Goal: Transaction & Acquisition: Purchase product/service

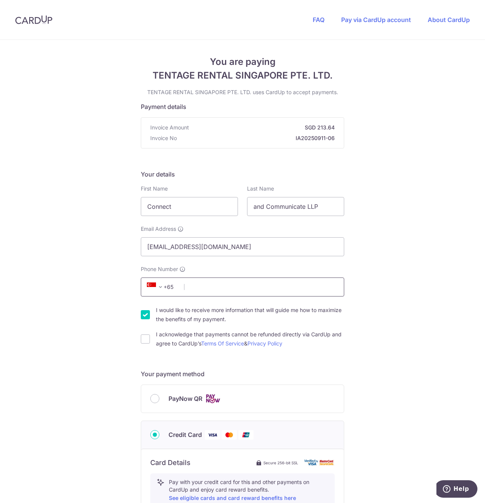
click at [199, 287] on input "Phone Number" at bounding box center [242, 286] width 203 height 19
type input "97316573"
click at [410, 233] on div "You are paying TENTAGE RENTAL SINGAPORE PTE. LTD. TENTAGE RENTAL SINGAPORE PTE.…" at bounding box center [242, 410] width 485 height 740
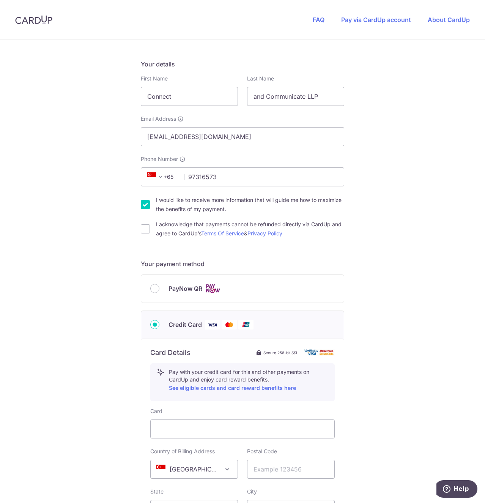
scroll to position [193, 0]
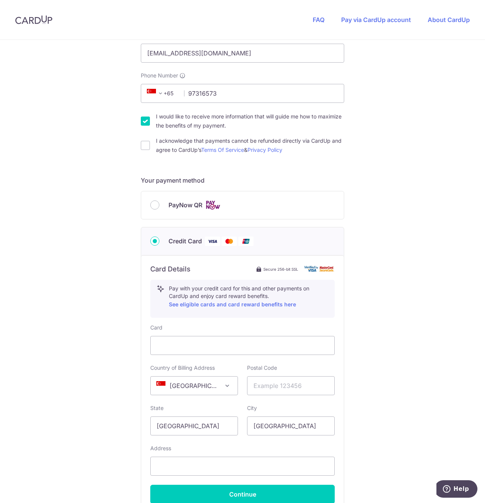
click at [145, 122] on input "I would like to receive more information that will guide me how to maximize the…" at bounding box center [145, 120] width 9 height 9
checkbox input "false"
click at [149, 148] on input "I acknowledge that payments cannot be refunded directly via CardUp and agree to…" at bounding box center [145, 145] width 9 height 9
checkbox input "true"
click at [154, 207] on input "PayNow QR" at bounding box center [154, 204] width 9 height 9
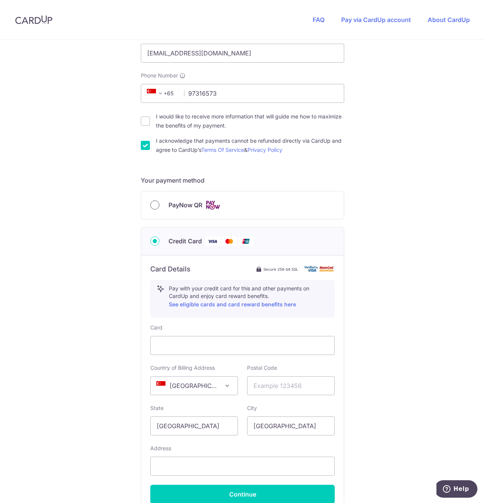
radio input "true"
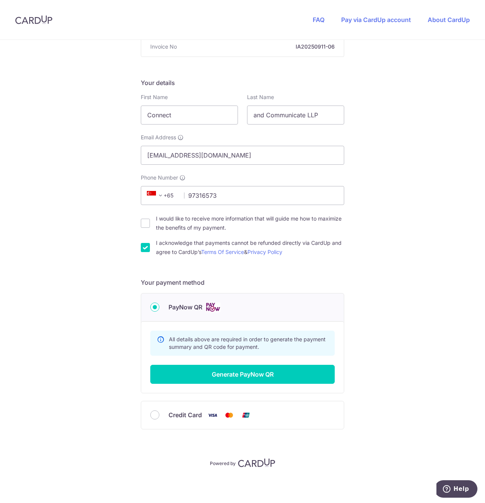
scroll to position [91, 0]
click at [264, 376] on button "Generate PayNow QR" at bounding box center [242, 373] width 184 height 19
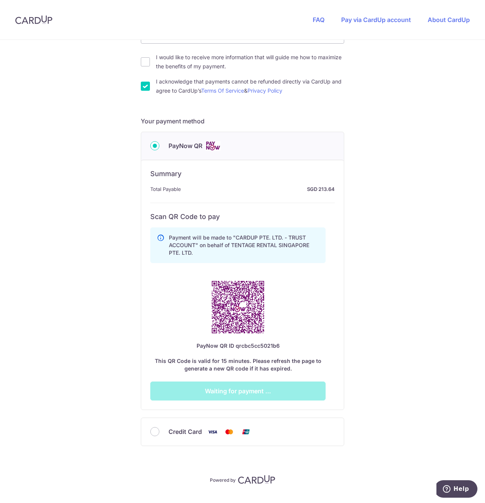
scroll to position [269, 0]
